Goal: Find contact information: Find contact information

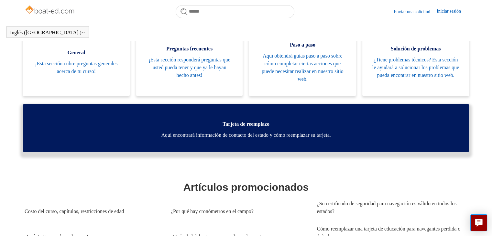
scroll to position [208, 0]
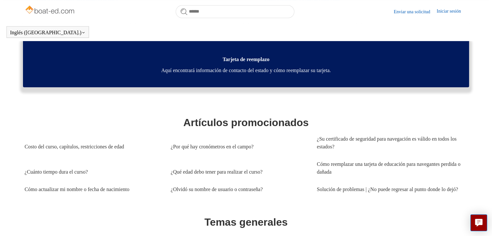
click at [228, 75] on link "Tarjeta de reemplazo Aquí encontrará información de contacto del estado y cómo …" at bounding box center [246, 63] width 446 height 48
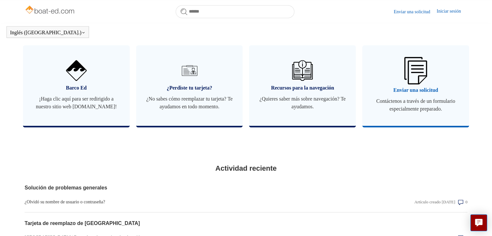
scroll to position [403, 0]
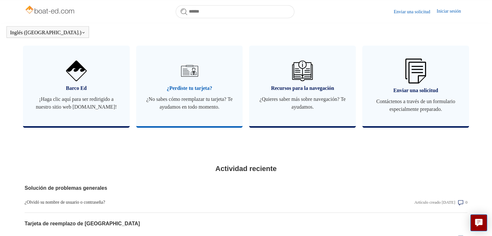
click at [195, 91] on font "¿Perdiste tu tarjeta?" at bounding box center [189, 88] width 45 height 6
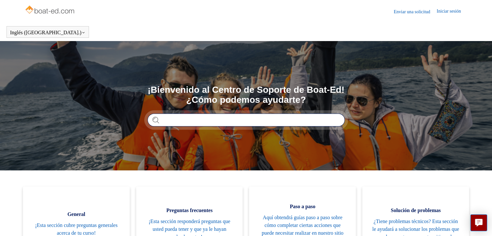
click at [192, 116] on input "Buscar" at bounding box center [246, 120] width 197 height 13
type input "**********"
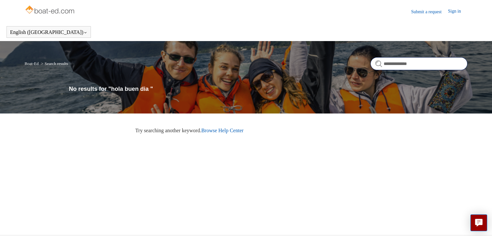
click at [401, 63] on input "**********" at bounding box center [419, 63] width 97 height 13
click at [414, 64] on input "**********" at bounding box center [419, 63] width 97 height 13
type input "*"
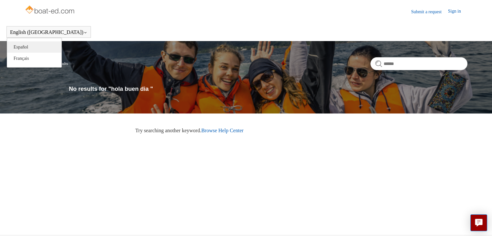
click at [38, 46] on link "Español" at bounding box center [34, 46] width 54 height 11
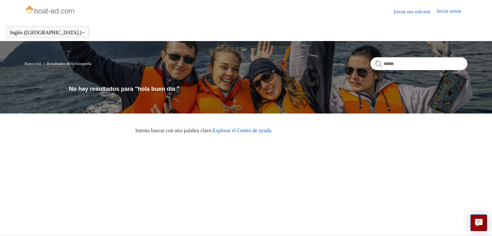
click at [418, 12] on font "Enviar una solicitud" at bounding box center [412, 11] width 37 height 5
click at [236, 131] on link "Explorar el Centro de ayuda" at bounding box center [233, 131] width 58 height 6
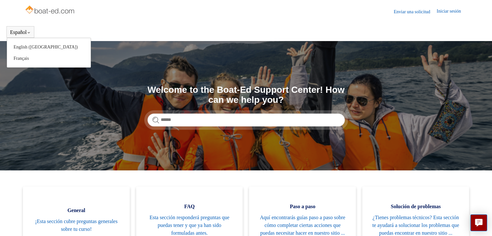
click at [17, 33] on button "Español" at bounding box center [20, 32] width 21 height 6
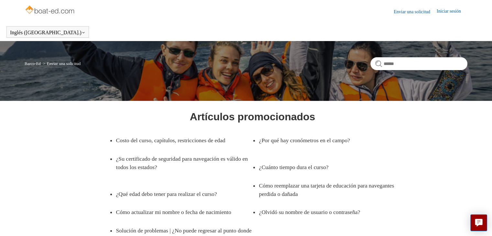
click at [444, 9] on font "Iniciar sesión" at bounding box center [449, 11] width 24 height 5
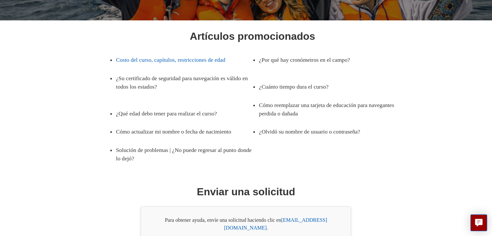
scroll to position [97, 0]
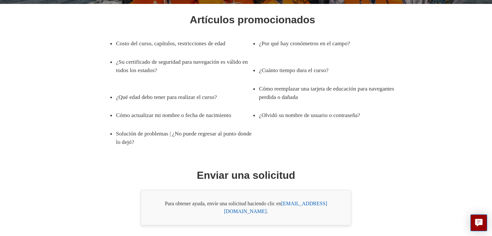
click at [304, 204] on font "[EMAIL_ADDRESS][DOMAIN_NAME]" at bounding box center [275, 207] width 103 height 13
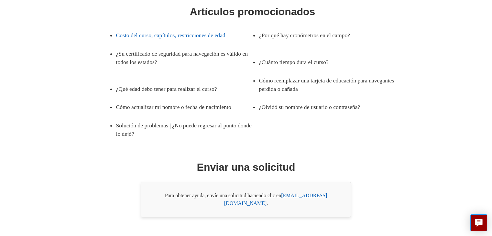
scroll to position [112, 0]
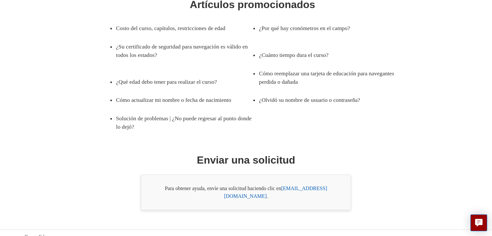
click at [311, 189] on font "[EMAIL_ADDRESS][DOMAIN_NAME]" at bounding box center [275, 192] width 103 height 13
click at [315, 190] on font "[EMAIL_ADDRESS][DOMAIN_NAME]" at bounding box center [275, 192] width 103 height 13
click at [311, 187] on font "support@boat-ed.com" at bounding box center [275, 192] width 103 height 13
click at [303, 189] on font "support@boat-ed.com" at bounding box center [275, 192] width 103 height 13
drag, startPoint x: 283, startPoint y: 189, endPoint x: 334, endPoint y: 192, distance: 51.2
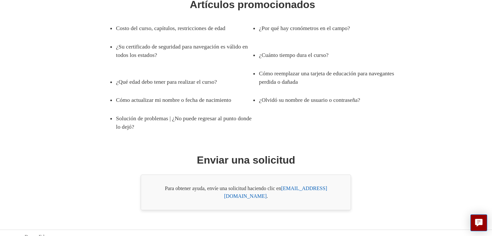
click at [334, 192] on div "Para obtener ayuda, envíe una solicitud haciendo clic en support@boat-ed.com ." at bounding box center [246, 193] width 210 height 36
copy div "support@boat-ed.com"
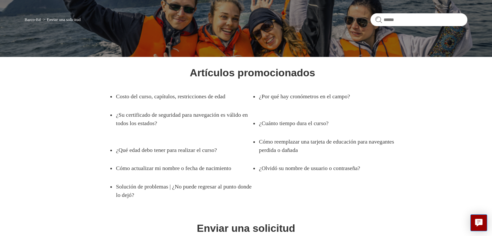
scroll to position [0, 0]
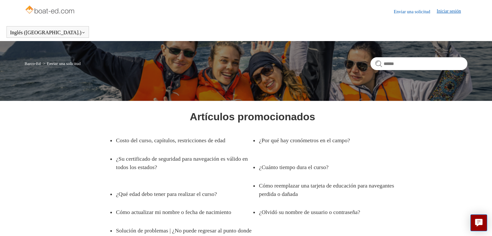
click at [64, 8] on img at bounding box center [50, 10] width 51 height 13
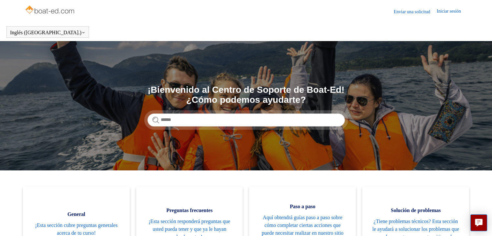
click at [63, 10] on img at bounding box center [50, 10] width 51 height 13
